Goal: Book appointment/travel/reservation

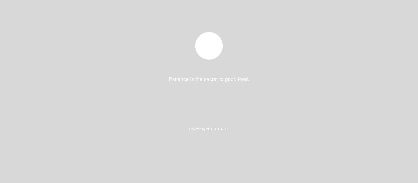
select select "es"
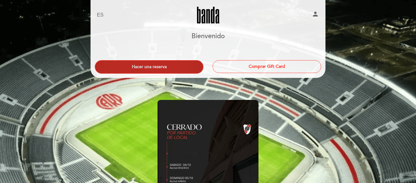
click at [187, 63] on button "Hacer una reserva" at bounding box center [149, 66] width 109 height 13
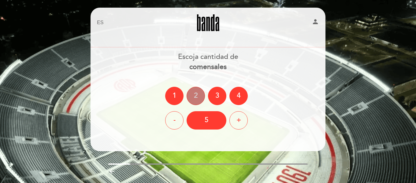
click at [198, 94] on div "2" at bounding box center [196, 96] width 18 height 18
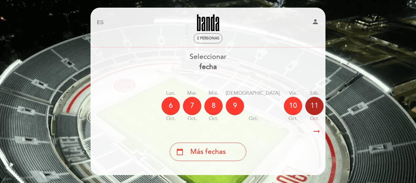
click at [305, 107] on div "11" at bounding box center [314, 106] width 18 height 18
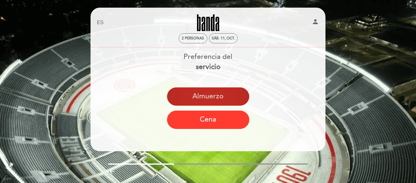
click at [215, 99] on button "Almuerzo" at bounding box center [208, 97] width 82 height 18
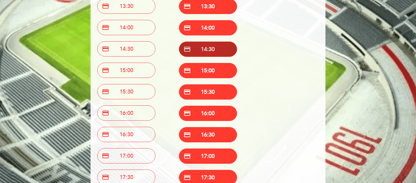
scroll to position [184, 0]
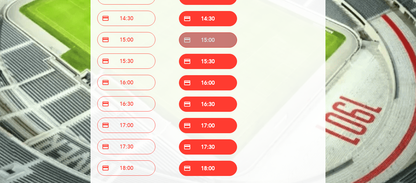
click at [203, 37] on button "credit_card 15:00" at bounding box center [208, 39] width 58 height 15
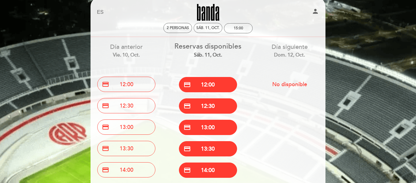
scroll to position [0, 0]
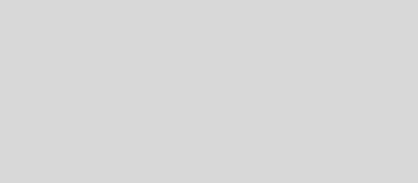
select select "es"
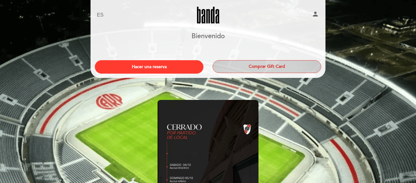
click at [291, 63] on button "Comprar Gift Card" at bounding box center [267, 66] width 109 height 13
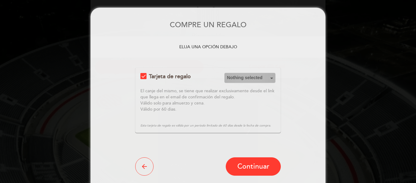
click at [256, 81] on span "Nothing selected" at bounding box center [250, 78] width 46 height 6
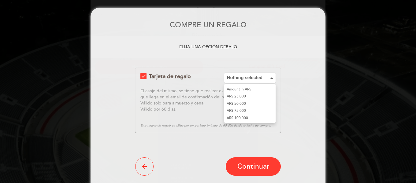
click at [353, 95] on div "COMPRE UN REGALO ELIJA UNA OPCIÓN DEBAJO Tarjeta de regalo Nothing selected Amo…" at bounding box center [208, 98] width 416 height 196
